Goal: Information Seeking & Learning: Learn about a topic

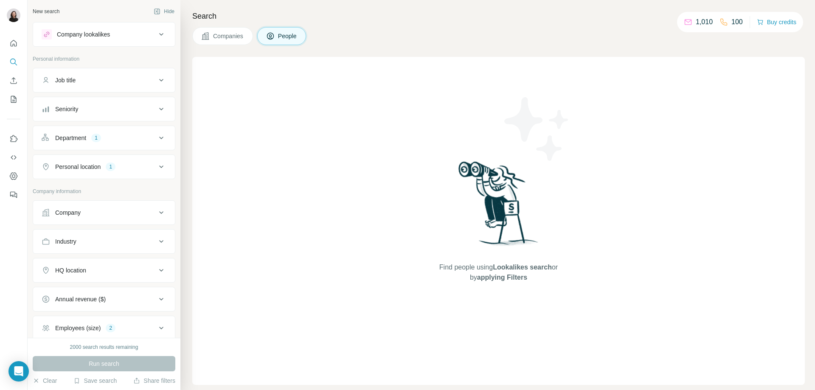
click at [115, 138] on div "Department 1" at bounding box center [99, 138] width 115 height 8
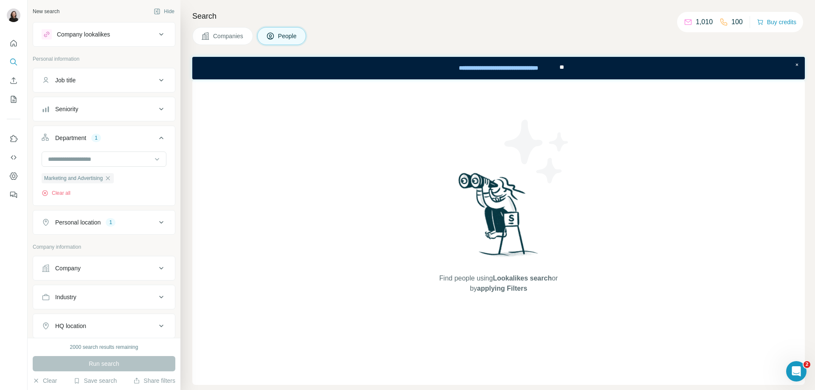
click at [116, 221] on div "1" at bounding box center [111, 223] width 10 height 8
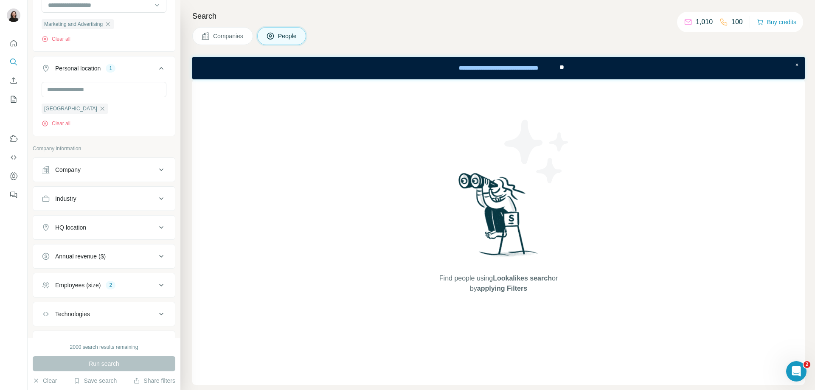
scroll to position [257, 0]
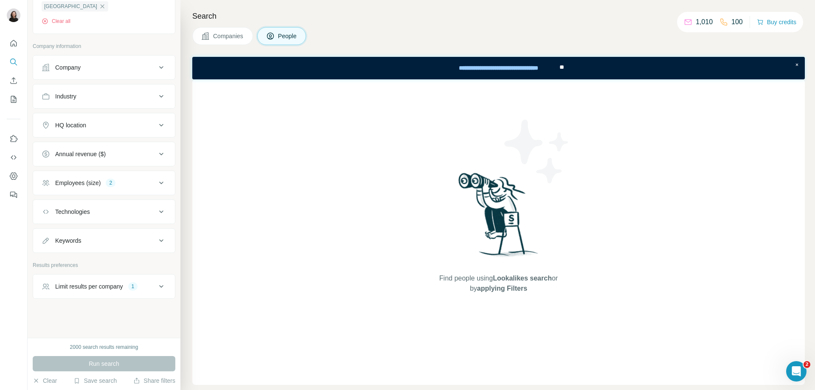
click at [89, 286] on div "Limit results per company" at bounding box center [89, 286] width 68 height 8
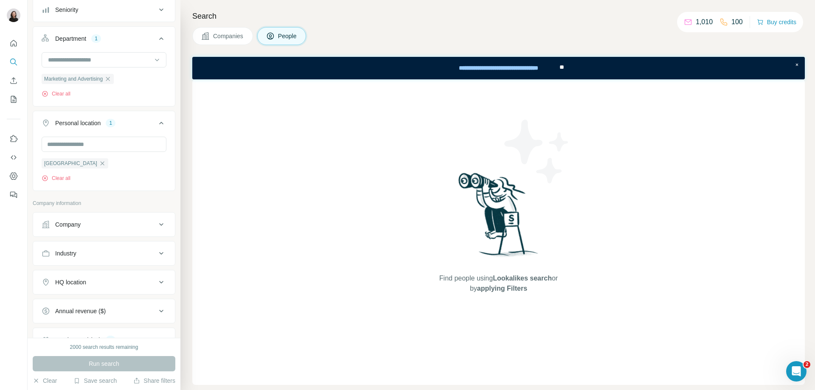
scroll to position [99, 0]
click at [97, 225] on div "Company" at bounding box center [99, 225] width 115 height 8
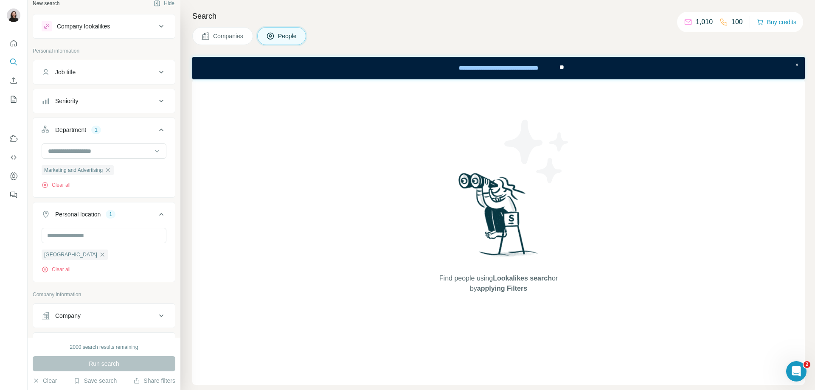
scroll to position [0, 0]
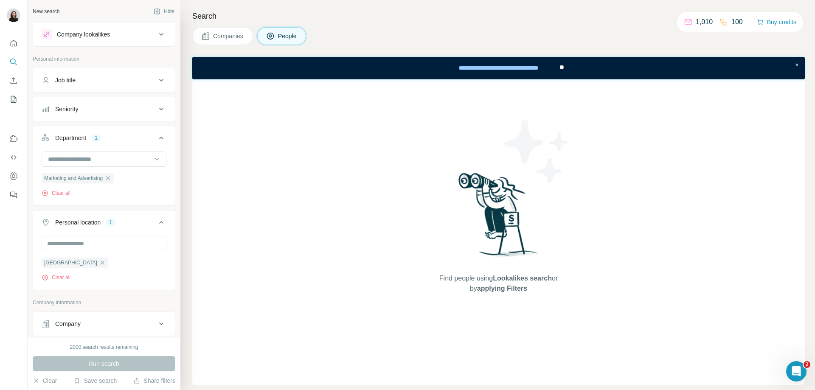
click at [147, 113] on div "Seniority" at bounding box center [99, 109] width 115 height 8
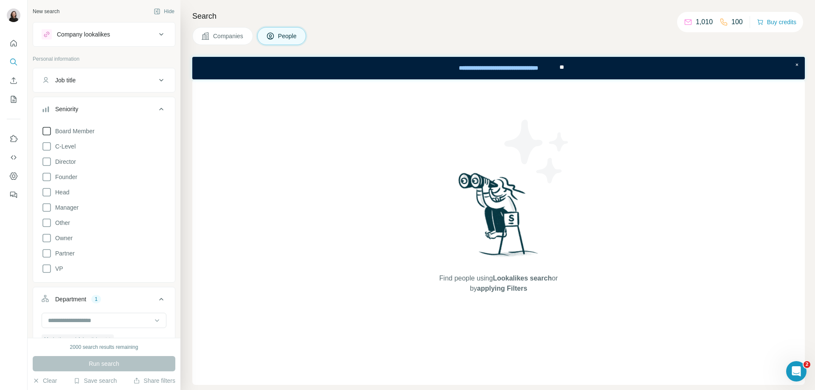
click at [49, 129] on icon at bounding box center [47, 131] width 10 height 10
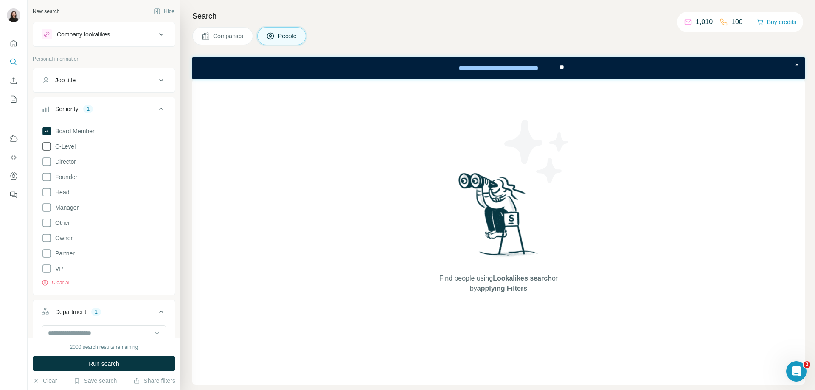
click at [49, 148] on icon at bounding box center [47, 146] width 10 height 10
click at [48, 161] on icon at bounding box center [47, 162] width 10 height 10
click at [48, 179] on icon at bounding box center [47, 177] width 10 height 10
click at [48, 195] on icon at bounding box center [47, 192] width 10 height 10
click at [47, 207] on icon at bounding box center [47, 208] width 10 height 10
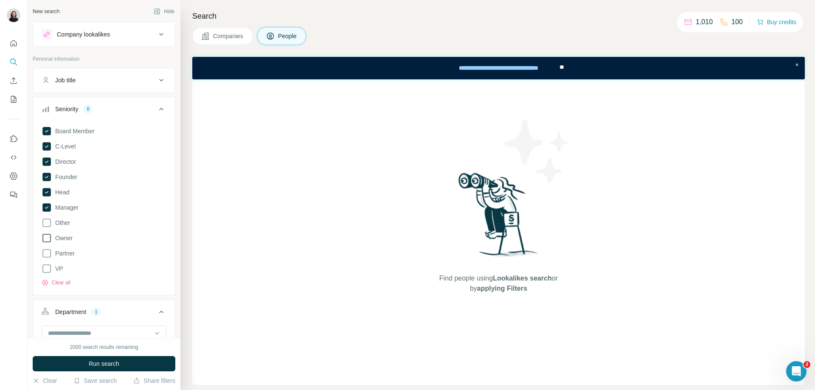
click at [46, 239] on icon at bounding box center [47, 238] width 10 height 10
click at [46, 255] on icon at bounding box center [47, 253] width 10 height 10
click at [45, 267] on icon at bounding box center [47, 269] width 10 height 10
click at [45, 141] on icon at bounding box center [47, 146] width 10 height 10
click at [46, 129] on icon at bounding box center [46, 131] width 8 height 8
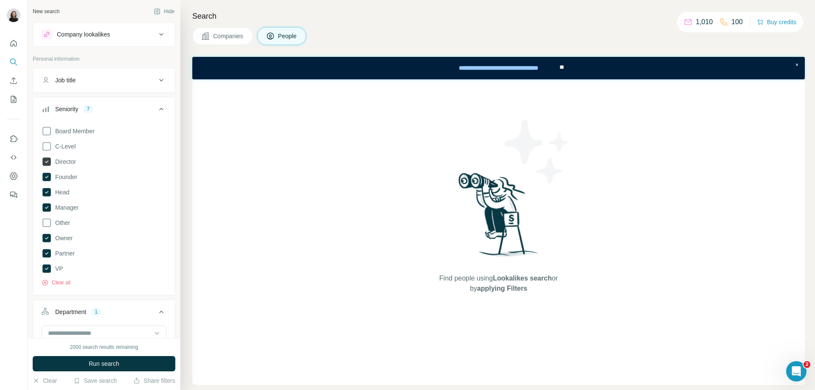
click at [45, 161] on icon at bounding box center [46, 162] width 8 height 8
click at [46, 269] on icon at bounding box center [46, 269] width 8 height 8
click at [108, 361] on span "Run search" at bounding box center [104, 364] width 31 height 8
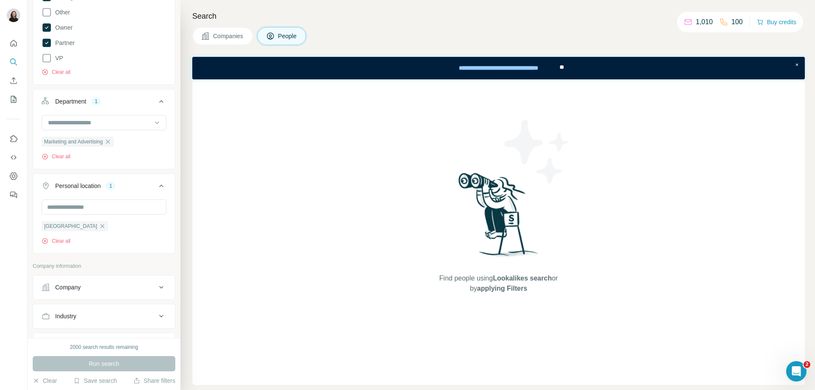
scroll to position [206, 0]
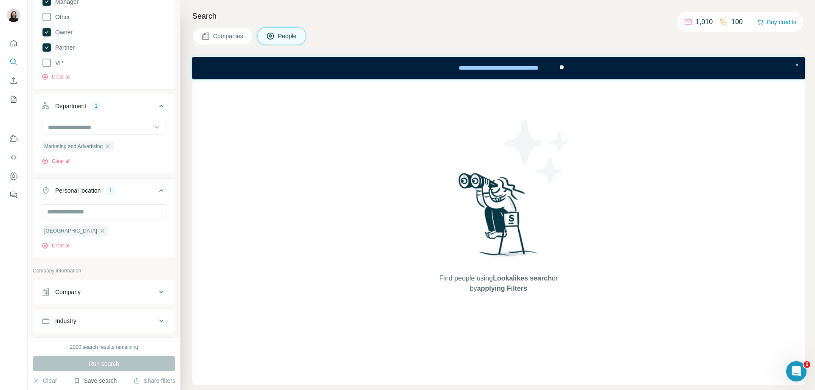
click at [99, 385] on button "Save search" at bounding box center [94, 381] width 43 height 8
click at [57, 350] on div "2000 search results remaining" at bounding box center [104, 348] width 143 height 8
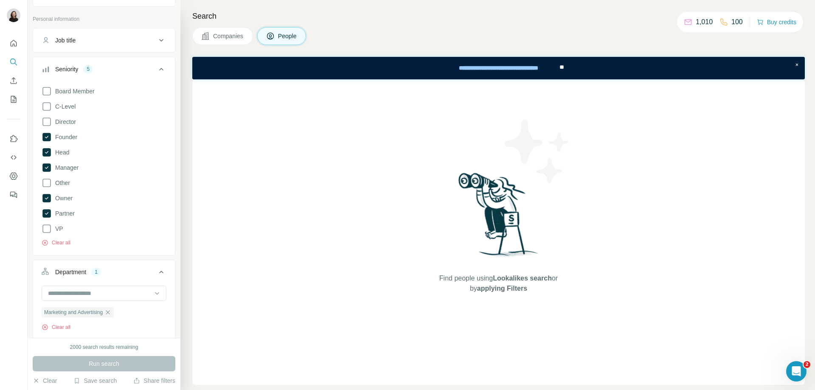
scroll to position [0, 0]
